Goal: Check status: Check status

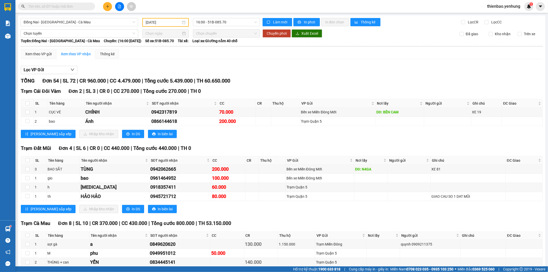
scroll to position [85, 0]
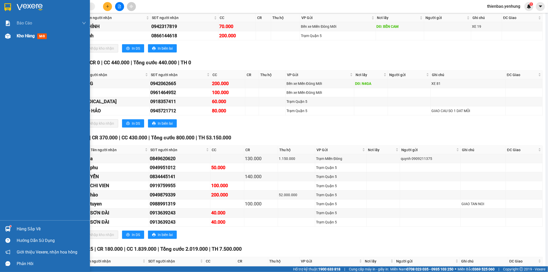
click at [29, 38] on span "Kho hàng" at bounding box center [26, 35] width 18 height 5
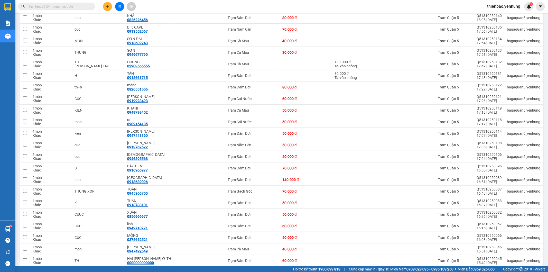
click at [82, 4] on input "text" at bounding box center [58, 7] width 61 height 6
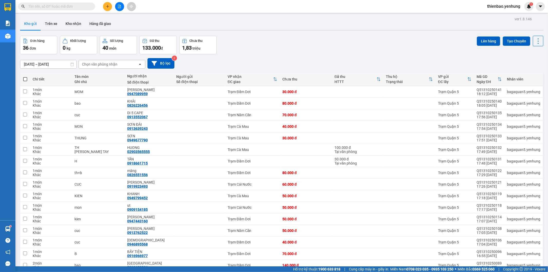
click at [119, 6] on icon "file-add" at bounding box center [120, 7] width 4 height 4
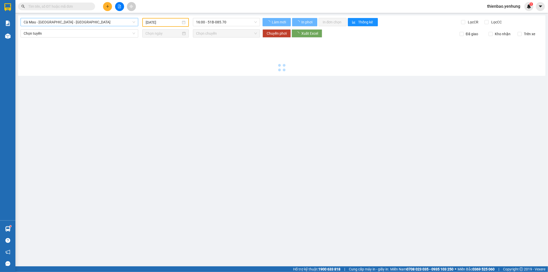
type input "[DATE]"
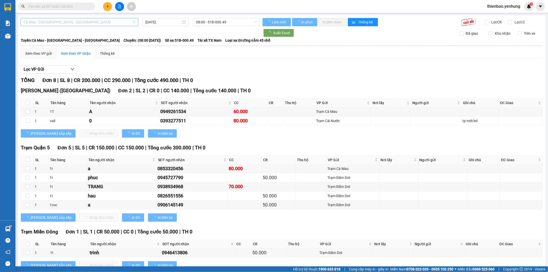
click at [90, 24] on span "Cà Mau - [GEOGRAPHIC_DATA] - [GEOGRAPHIC_DATA]" at bounding box center [79, 22] width 111 height 8
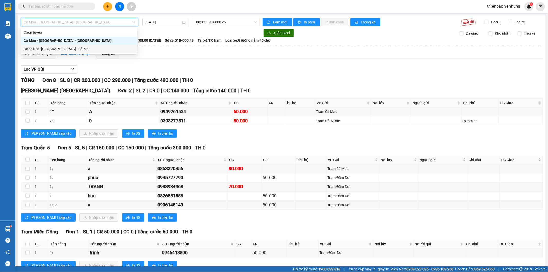
click at [87, 46] on div "Đồng Nai - [GEOGRAPHIC_DATA] - Cà Mau" at bounding box center [79, 49] width 110 height 6
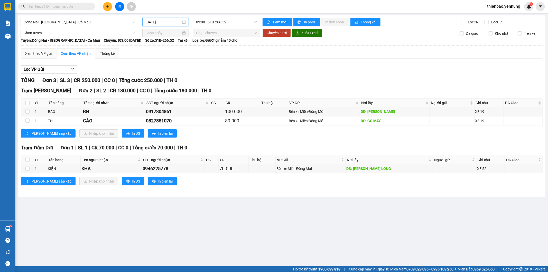
click at [173, 22] on input "[DATE]" at bounding box center [163, 22] width 36 height 6
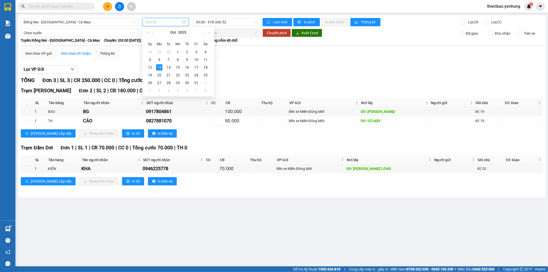
type input "[DATE]"
click at [224, 25] on span "03:00 - 51B-266.52" at bounding box center [226, 22] width 61 height 8
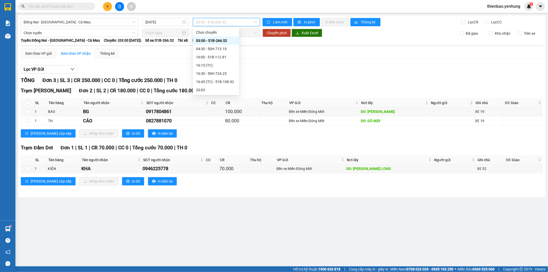
click at [280, 53] on div "Xem theo VP gửi Xem theo VP nhận Thống kê" at bounding box center [281, 53] width 521 height 10
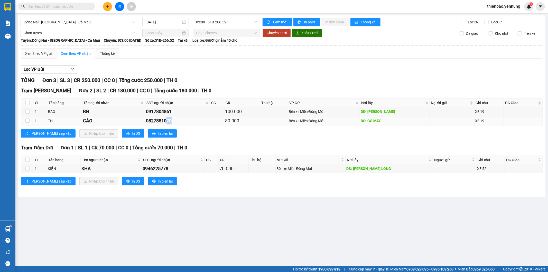
drag, startPoint x: 175, startPoint y: 124, endPoint x: 170, endPoint y: 123, distance: 4.6
click at [170, 123] on div "0827881070" at bounding box center [177, 120] width 63 height 7
click at [175, 123] on div "0827881070" at bounding box center [177, 120] width 63 height 7
drag, startPoint x: 163, startPoint y: 120, endPoint x: 175, endPoint y: 120, distance: 11.3
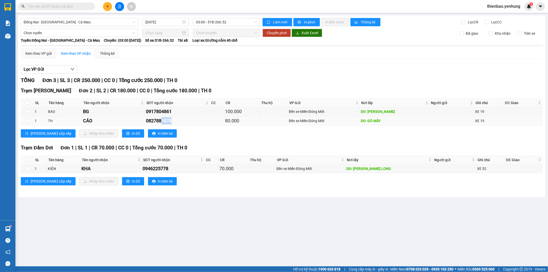
click at [175, 120] on div "0827881070" at bounding box center [177, 120] width 63 height 7
drag, startPoint x: 175, startPoint y: 120, endPoint x: 168, endPoint y: 120, distance: 6.7
click at [168, 120] on div "0827881070" at bounding box center [177, 120] width 63 height 7
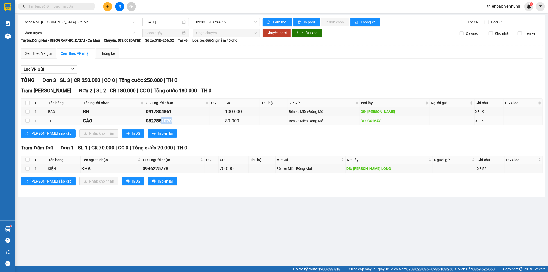
drag, startPoint x: 165, startPoint y: 120, endPoint x: 174, endPoint y: 121, distance: 9.0
click at [174, 121] on div "0827881070" at bounding box center [177, 120] width 63 height 7
drag, startPoint x: 174, startPoint y: 121, endPoint x: 168, endPoint y: 121, distance: 5.6
click at [168, 121] on div "0827881070" at bounding box center [177, 120] width 63 height 7
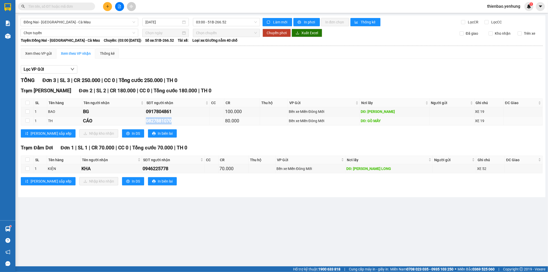
click at [165, 121] on div "0827881070" at bounding box center [177, 120] width 63 height 7
drag, startPoint x: 165, startPoint y: 121, endPoint x: 171, endPoint y: 121, distance: 6.2
click at [171, 121] on div "0827881070" at bounding box center [177, 120] width 63 height 7
drag, startPoint x: 174, startPoint y: 122, endPoint x: 165, endPoint y: 121, distance: 8.8
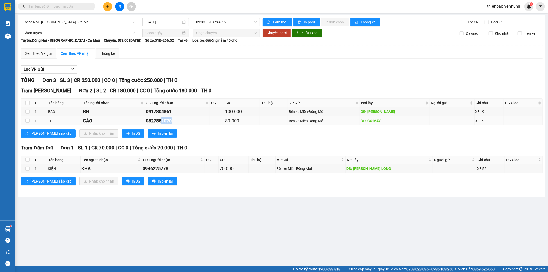
click at [165, 121] on div "0827881070" at bounding box center [177, 120] width 63 height 7
drag, startPoint x: 165, startPoint y: 121, endPoint x: 175, endPoint y: 121, distance: 10.5
click at [175, 121] on div "0827881070" at bounding box center [177, 120] width 63 height 7
click at [174, 121] on div "0827881070" at bounding box center [177, 120] width 63 height 7
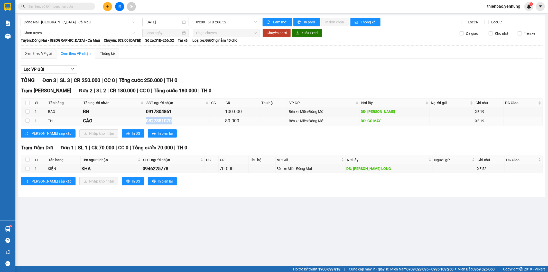
drag, startPoint x: 174, startPoint y: 121, endPoint x: 167, endPoint y: 121, distance: 6.9
click at [167, 121] on div "0827881070" at bounding box center [177, 120] width 63 height 7
drag, startPoint x: 165, startPoint y: 120, endPoint x: 174, endPoint y: 120, distance: 8.7
click at [174, 120] on div "0827881070" at bounding box center [177, 120] width 63 height 7
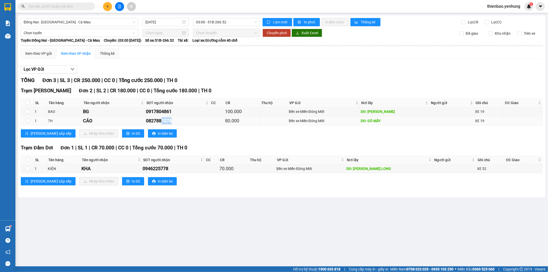
click at [174, 120] on div "0827881070" at bounding box center [177, 120] width 63 height 7
drag, startPoint x: 174, startPoint y: 120, endPoint x: 170, endPoint y: 120, distance: 3.6
click at [170, 120] on div "0827881070" at bounding box center [177, 120] width 63 height 7
click at [165, 120] on div "0827881070" at bounding box center [177, 120] width 63 height 7
drag, startPoint x: 165, startPoint y: 120, endPoint x: 174, endPoint y: 121, distance: 9.6
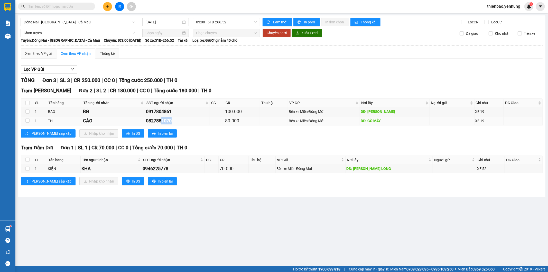
click at [174, 121] on div "0827881070" at bounding box center [177, 120] width 63 height 7
drag, startPoint x: 174, startPoint y: 121, endPoint x: 168, endPoint y: 121, distance: 5.9
click at [168, 121] on div "0827881070" at bounding box center [177, 120] width 63 height 7
click at [165, 120] on div "0827881070" at bounding box center [177, 120] width 63 height 7
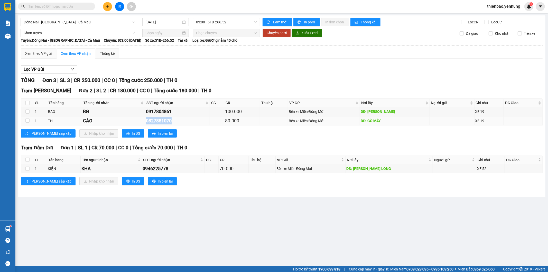
drag, startPoint x: 165, startPoint y: 120, endPoint x: 172, endPoint y: 120, distance: 7.2
click at [172, 120] on div "0827881070" at bounding box center [177, 120] width 63 height 7
drag, startPoint x: 174, startPoint y: 120, endPoint x: 164, endPoint y: 120, distance: 9.8
click at [164, 120] on div "0827881070" at bounding box center [177, 120] width 63 height 7
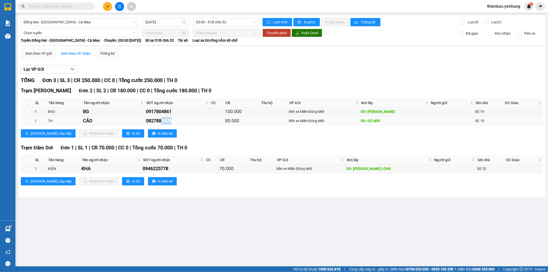
click at [164, 120] on div "0827881070" at bounding box center [177, 120] width 63 height 7
click at [174, 122] on div "0827881070" at bounding box center [177, 120] width 63 height 7
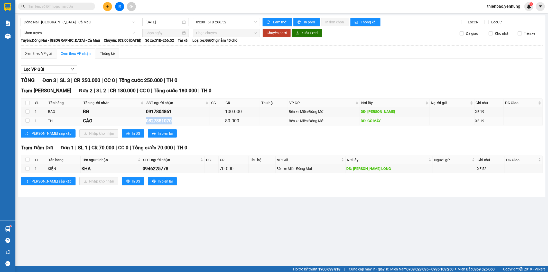
drag, startPoint x: 174, startPoint y: 122, endPoint x: 169, endPoint y: 122, distance: 5.1
click at [169, 122] on div "0827881070" at bounding box center [177, 120] width 63 height 7
click at [166, 121] on div "0827881070" at bounding box center [177, 120] width 63 height 7
drag, startPoint x: 148, startPoint y: 120, endPoint x: 173, endPoint y: 123, distance: 25.7
click at [173, 123] on td "0827881070" at bounding box center [177, 120] width 65 height 9
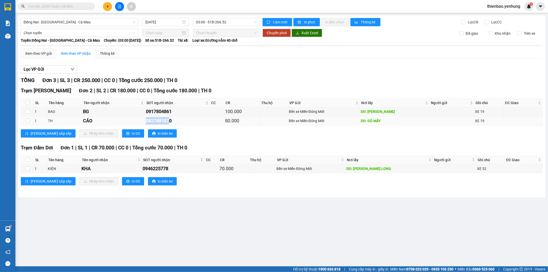
click at [173, 123] on div "0827881070" at bounding box center [177, 120] width 63 height 7
drag, startPoint x: 174, startPoint y: 123, endPoint x: 165, endPoint y: 122, distance: 9.3
click at [165, 122] on div "0827881070" at bounding box center [177, 120] width 63 height 7
